Goal: Task Accomplishment & Management: Manage account settings

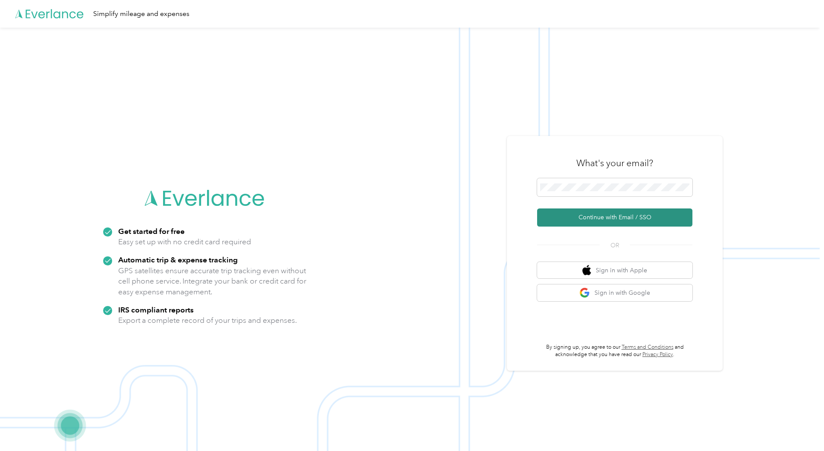
click at [581, 219] on button "Continue with Email / SSO" at bounding box center [614, 217] width 155 height 18
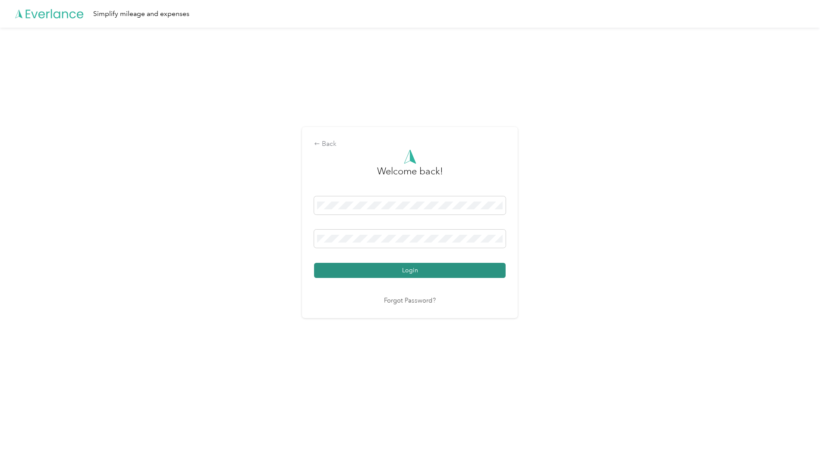
click at [410, 268] on button "Login" at bounding box center [410, 270] width 192 height 15
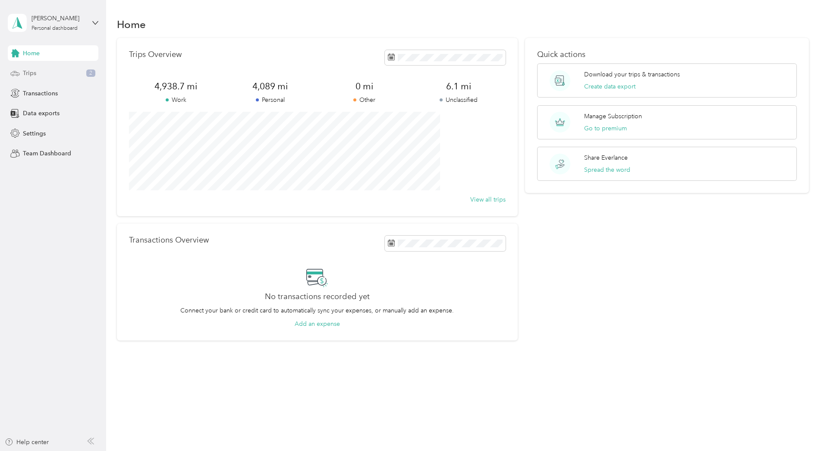
click at [38, 70] on div "Trips 2" at bounding box center [53, 74] width 91 height 16
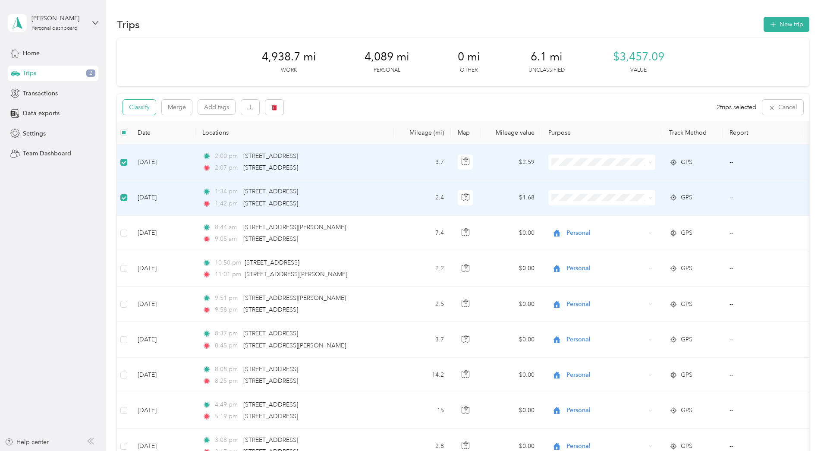
click at [156, 106] on button "Classify" at bounding box center [139, 107] width 33 height 15
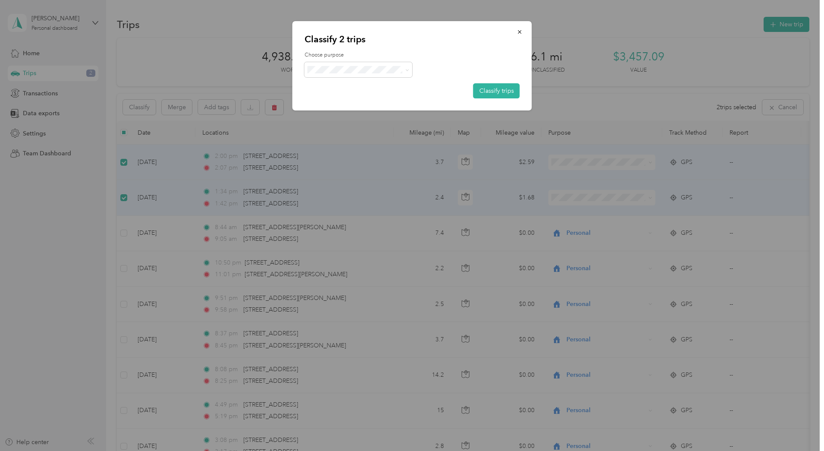
click at [335, 116] on span "Real Estate" at bounding box center [366, 115] width 80 height 9
click at [507, 90] on button "Classify trips" at bounding box center [496, 90] width 47 height 15
